Goal: Task Accomplishment & Management: Complete application form

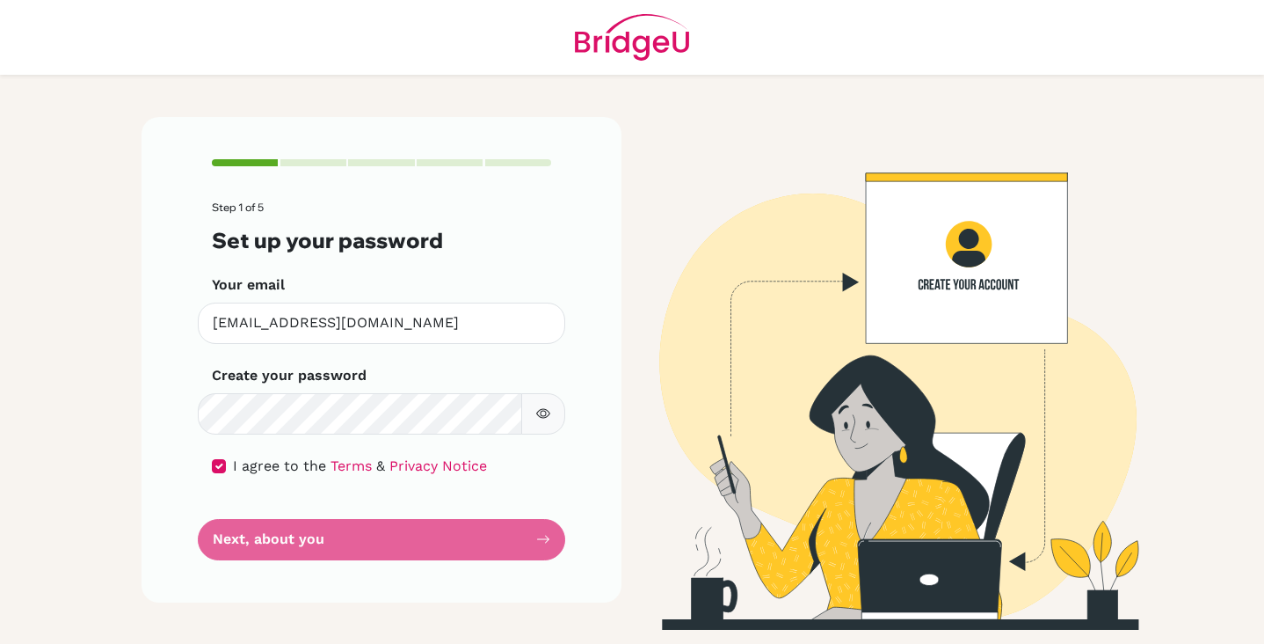
click at [542, 533] on form "Step 1 of 5 Set up your password Your email [EMAIL_ADDRESS][DOMAIN_NAME] Invali…" at bounding box center [381, 380] width 339 height 358
click at [530, 529] on form "Step 1 of 5 Set up your password Your email [EMAIL_ADDRESS][DOMAIN_NAME] Invali…" at bounding box center [381, 380] width 339 height 358
click at [528, 536] on form "Step 1 of 5 Set up your password Your email [EMAIL_ADDRESS][DOMAIN_NAME] Invali…" at bounding box center [381, 380] width 339 height 358
